Goal: Task Accomplishment & Management: Manage account settings

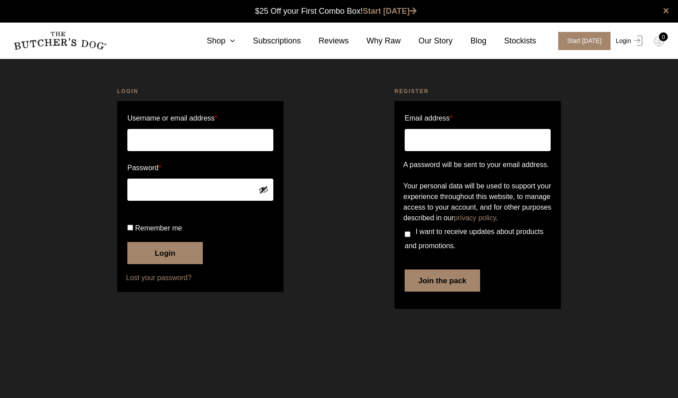
drag, startPoint x: 0, startPoint y: 0, endPoint x: 619, endPoint y: 39, distance: 620.4
click at [619, 39] on link "Login" at bounding box center [627, 41] width 29 height 18
type input "[EMAIL_ADDRESS][DOMAIN_NAME]"
click at [169, 264] on button "Login" at bounding box center [164, 253] width 75 height 22
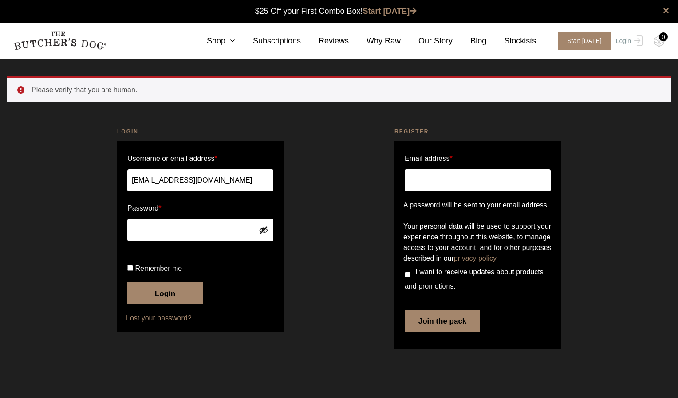
click at [182, 305] on button "Login" at bounding box center [164, 294] width 75 height 22
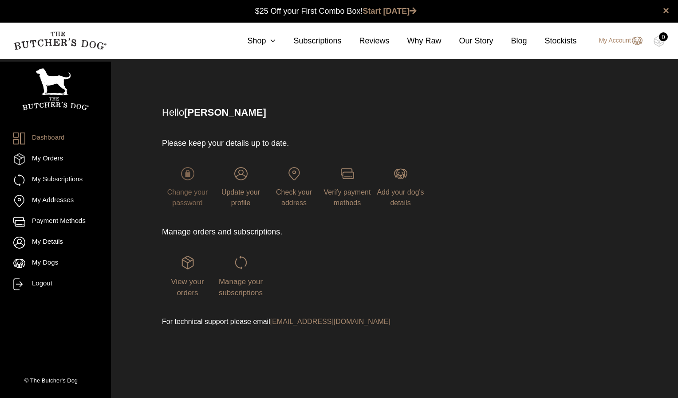
click at [174, 200] on span "Change your password" at bounding box center [187, 198] width 41 height 18
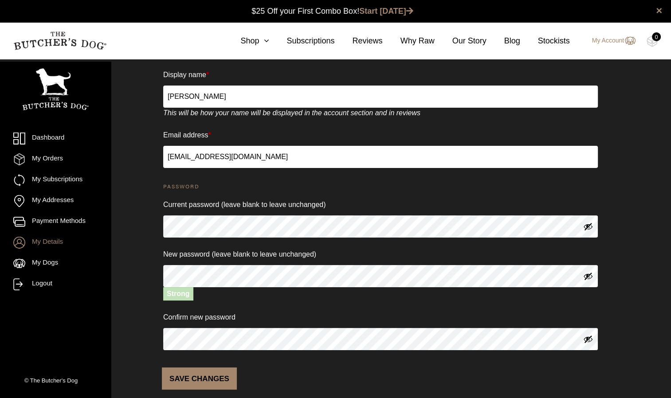
scroll to position [95, 0]
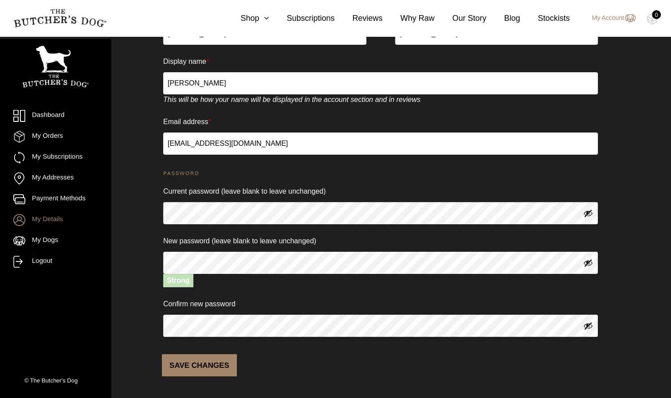
click at [214, 370] on button "Save changes" at bounding box center [199, 365] width 75 height 22
